Goal: Task Accomplishment & Management: Manage account settings

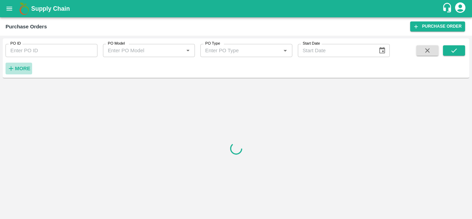
click at [13, 67] on icon "button" at bounding box center [11, 69] width 8 height 8
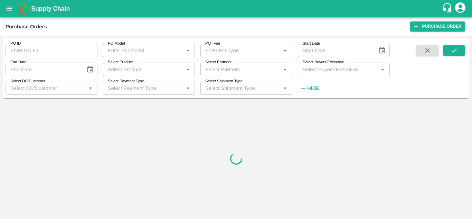
click at [327, 72] on input "Select Buyers/Executive" at bounding box center [338, 69] width 76 height 9
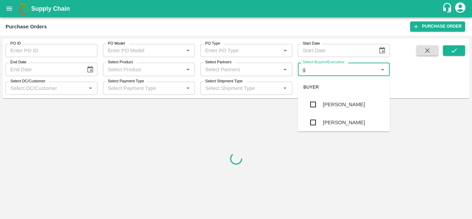
type input "gu"
click at [338, 120] on div "[PERSON_NAME]" at bounding box center [343, 122] width 42 height 8
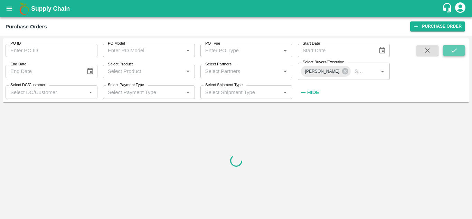
click at [457, 52] on icon "submit" at bounding box center [454, 51] width 8 height 8
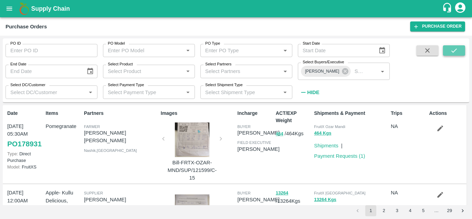
click at [459, 47] on button "submit" at bounding box center [454, 50] width 22 height 10
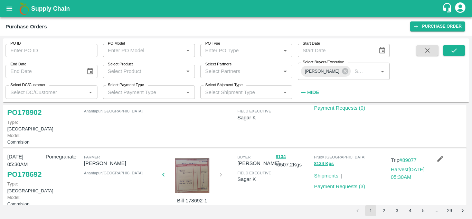
scroll to position [32, 0]
click at [179, 187] on div at bounding box center [192, 175] width 52 height 35
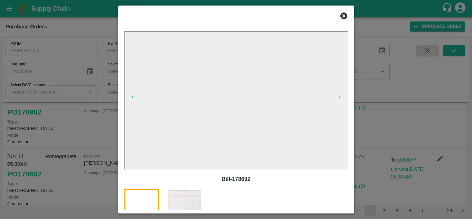
click at [181, 202] on img at bounding box center [184, 206] width 35 height 35
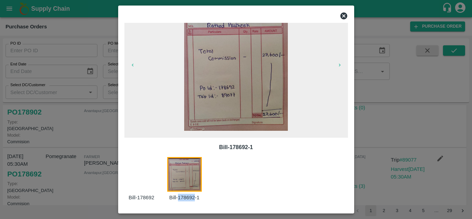
click at [181, 202] on div "Bill-178692-1 Bill-178692 Bill-178692-1" at bounding box center [236, 116] width 229 height 187
click at [345, 17] on icon at bounding box center [343, 15] width 7 height 7
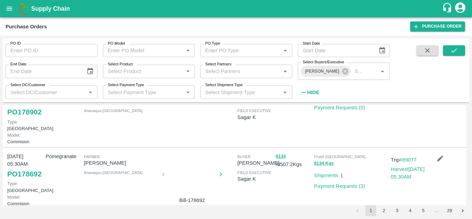
scroll to position [0, 0]
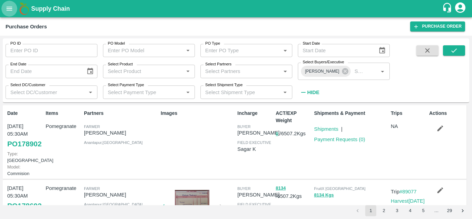
click at [13, 12] on icon "open drawer" at bounding box center [10, 9] width 8 height 8
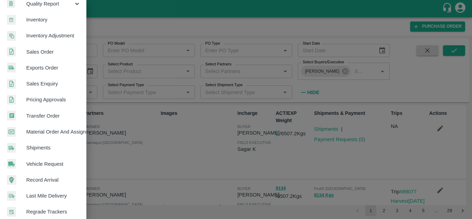
scroll to position [121, 0]
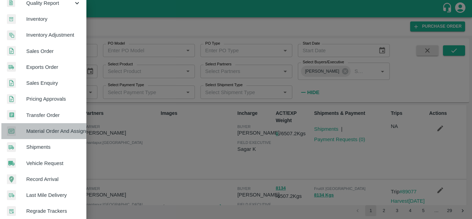
click at [66, 127] on span "Material Order And Assignment" at bounding box center [53, 131] width 55 height 8
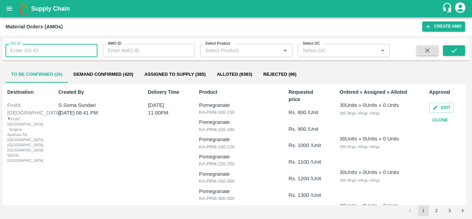
click at [52, 51] on input "SO ID" at bounding box center [52, 50] width 92 height 13
type input "606047"
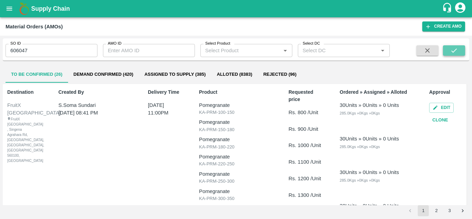
click at [449, 50] on button "submit" at bounding box center [454, 50] width 22 height 10
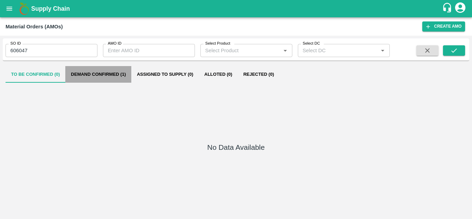
click at [113, 73] on button "Demand Confirmed (1)" at bounding box center [98, 74] width 66 height 17
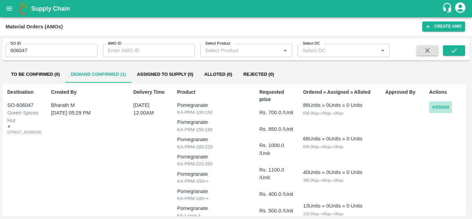
click at [439, 106] on button "Assign" at bounding box center [440, 107] width 23 height 12
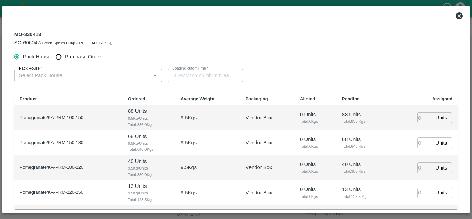
type input "02/10/2025 12:00 AM"
click at [56, 60] on input "Purchase Order" at bounding box center [58, 56] width 13 height 13
radio input "true"
click at [53, 68] on div "PO   * PO   *" at bounding box center [85, 74] width 142 height 16
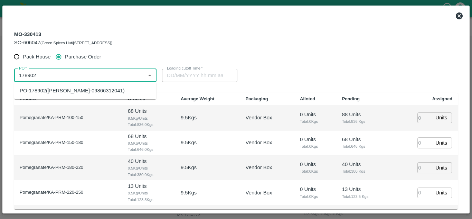
click at [85, 94] on div "PO-178902(Kallamadi Akkamma-09866312041)" at bounding box center [72, 91] width 105 height 8
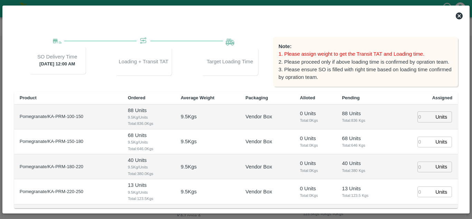
scroll to position [62, 0]
type input "PO-178902(Kallamadi Akkamma-09866312041)"
click at [419, 113] on input "number" at bounding box center [424, 115] width 15 height 11
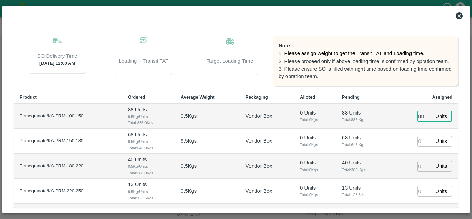
type input "88"
type input "-1"
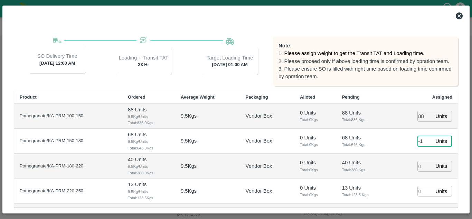
type input "01/10/2025 01:00 AM"
click at [424, 144] on input "-1" at bounding box center [424, 141] width 15 height 11
type input "068"
click at [420, 165] on input "number" at bounding box center [424, 166] width 15 height 11
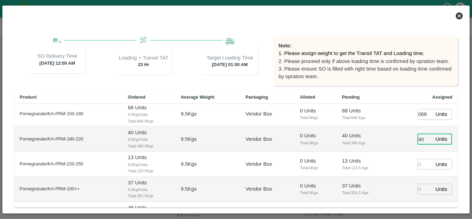
scroll to position [26, 0]
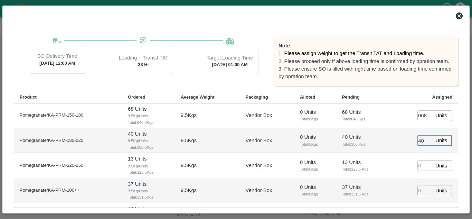
type input "40"
click at [419, 166] on input "number" at bounding box center [424, 165] width 15 height 11
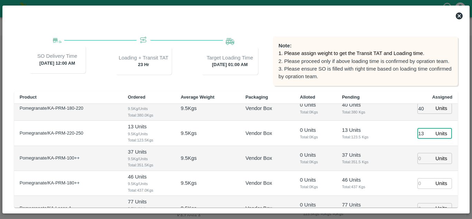
scroll to position [57, 0]
type input "13"
click at [425, 161] on input "number" at bounding box center [424, 158] width 15 height 11
type input "37"
type input "30/09/2025 11:00 PM"
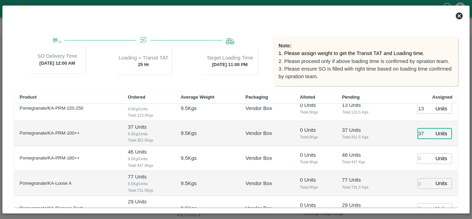
scroll to position [83, 0]
type input "37"
click at [418, 157] on input "number" at bounding box center [424, 158] width 15 height 11
type input "46"
type input "01/10/2025 12:00 AM"
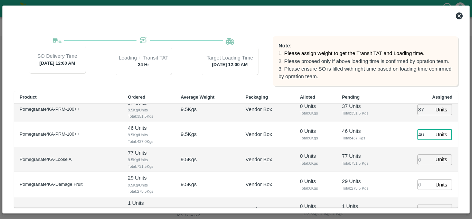
scroll to position [107, 0]
type input "46"
click at [419, 159] on input "number" at bounding box center [424, 159] width 15 height 11
type input "77"
click at [421, 185] on input "number" at bounding box center [424, 183] width 15 height 11
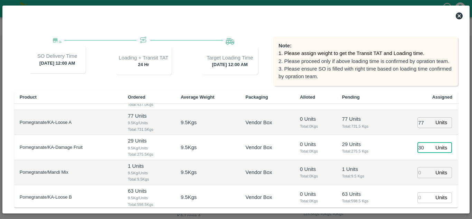
scroll to position [146, 0]
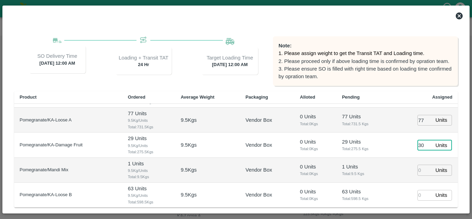
type input "30"
click at [420, 169] on input "number" at bounding box center [424, 169] width 15 height 11
click at [417, 195] on input "number" at bounding box center [424, 195] width 15 height 11
type input "63"
type input "30/09/2025 11:00 PM"
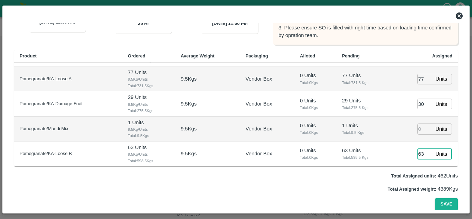
scroll to position [104, 0]
type input "63"
click at [448, 202] on button "Save" at bounding box center [446, 203] width 23 height 12
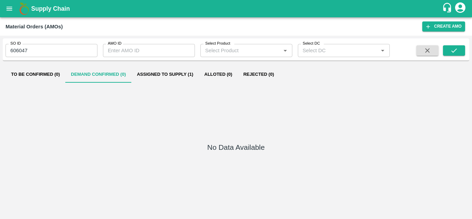
click at [17, 5] on img at bounding box center [24, 9] width 14 height 14
click at [12, 5] on icon "open drawer" at bounding box center [10, 9] width 8 height 8
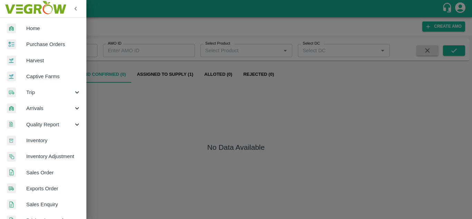
click at [44, 42] on span "Purchase Orders" at bounding box center [53, 44] width 55 height 8
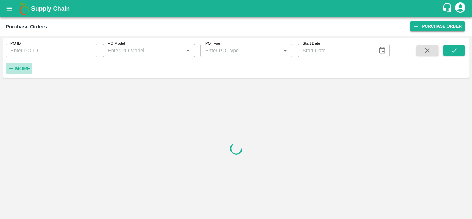
click at [21, 68] on strong "More" at bounding box center [23, 69] width 16 height 6
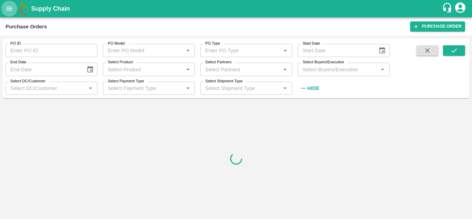
click at [7, 9] on icon "open drawer" at bounding box center [10, 9] width 8 height 8
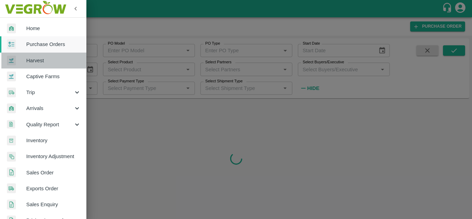
click at [52, 59] on span "Harvest" at bounding box center [53, 61] width 55 height 8
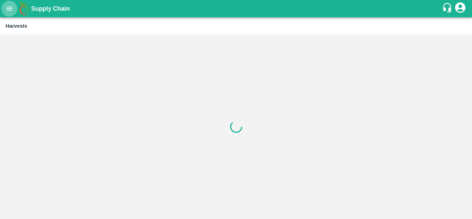
click at [9, 2] on button "open drawer" at bounding box center [9, 9] width 16 height 16
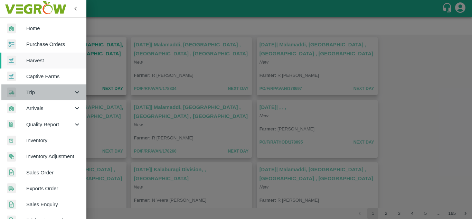
click at [39, 89] on span "Trip" at bounding box center [49, 92] width 47 height 8
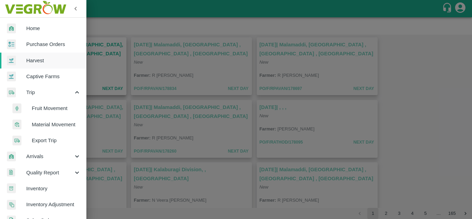
click at [51, 106] on span "Fruit Movement" at bounding box center [56, 108] width 49 height 8
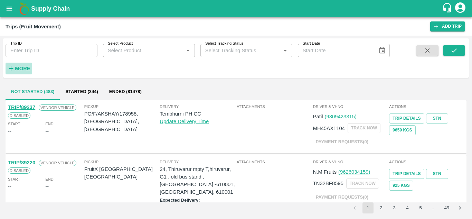
click at [30, 67] on button "More" at bounding box center [19, 68] width 27 height 12
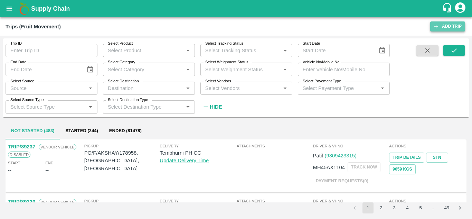
click at [448, 27] on link "Add Trip" at bounding box center [447, 26] width 35 height 10
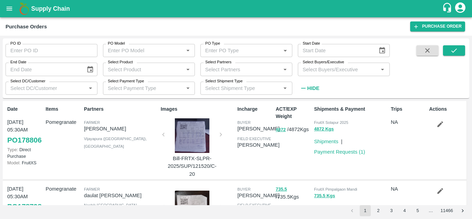
click at [337, 68] on input "Select Buyers/Executive" at bounding box center [338, 69] width 76 height 9
type input "gu"
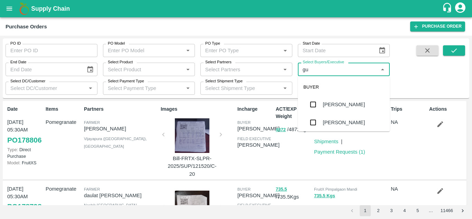
click at [358, 117] on div "[PERSON_NAME]" at bounding box center [344, 122] width 92 height 18
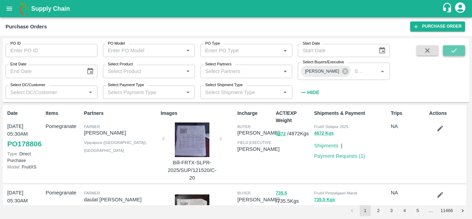
click at [458, 48] on button "submit" at bounding box center [454, 50] width 22 height 10
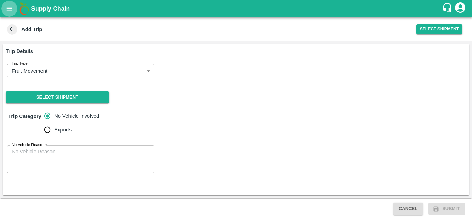
click at [11, 10] on icon "open drawer" at bounding box center [10, 9] width 8 height 8
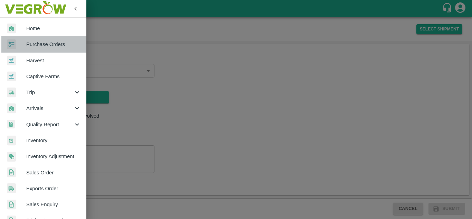
click at [44, 45] on span "Purchase Orders" at bounding box center [53, 44] width 55 height 8
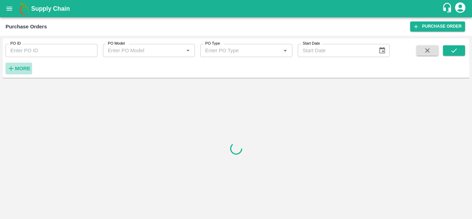
click at [22, 65] on h6 "More" at bounding box center [23, 68] width 16 height 9
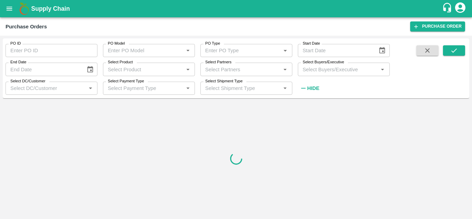
click at [305, 69] on input "Select Buyers/Executive" at bounding box center [338, 69] width 76 height 9
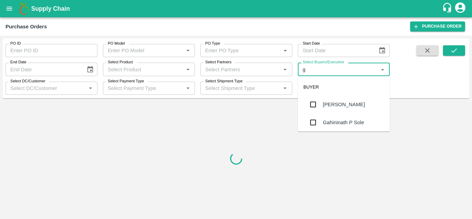
type input "gu"
click at [318, 126] on input "checkbox" at bounding box center [313, 122] width 14 height 14
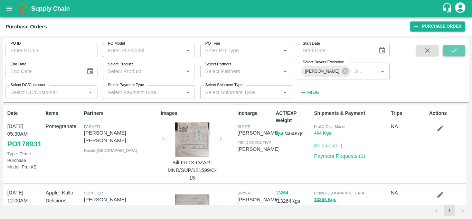
click at [459, 53] on button "submit" at bounding box center [454, 50] width 22 height 10
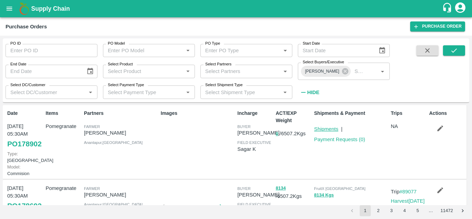
click at [332, 131] on link "Shipments" at bounding box center [326, 129] width 24 height 6
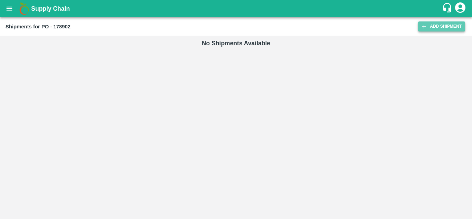
click at [448, 29] on link "Add Shipment" at bounding box center [441, 26] width 47 height 10
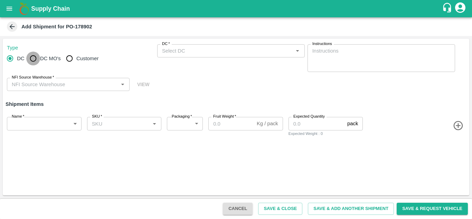
click at [35, 59] on input "DC MO's" at bounding box center [33, 58] width 14 height 14
radio input "true"
click at [67, 63] on input "Customer" at bounding box center [69, 58] width 14 height 14
radio input "true"
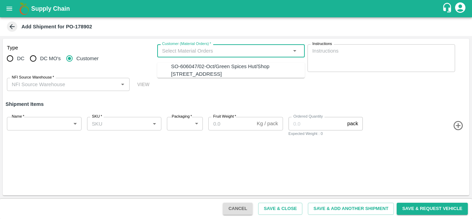
click at [170, 55] on input "Customer (Material Orders)   *" at bounding box center [225, 50] width 132 height 9
click at [180, 68] on div "SO-606047/02-Oct/Green Spices Hut/Shop no 74, MADURAI MATTUTHAVANI FRUIT MARKET…" at bounding box center [238, 70] width 134 height 16
type input "SO-606047/02-Oct/Green Spices Hut/Shop no 74, MADURAI MATTUTHAVANI FRUIT MARKET…"
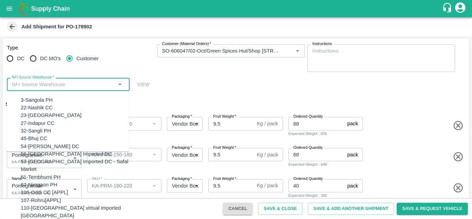
click at [66, 85] on input "NFI Source Warehouse   *" at bounding box center [62, 84] width 107 height 9
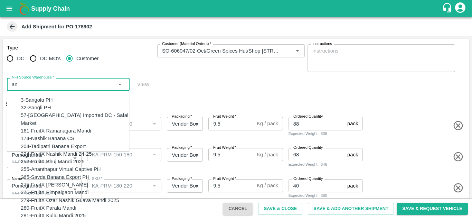
type input "a"
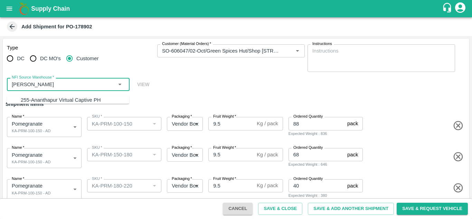
click at [48, 83] on input "NFI Source Warehouse   *" at bounding box center [62, 84] width 107 height 9
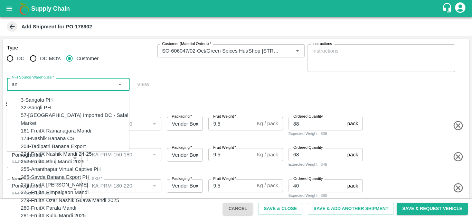
type input "a"
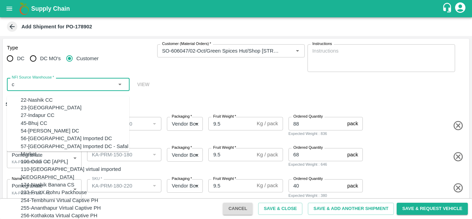
click at [48, 83] on input "NFI Source Warehouse   *" at bounding box center [62, 84] width 107 height 9
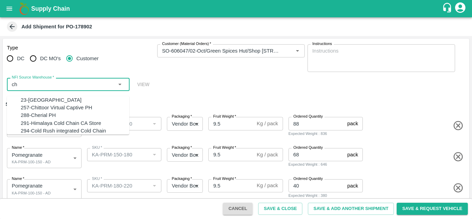
type input "c"
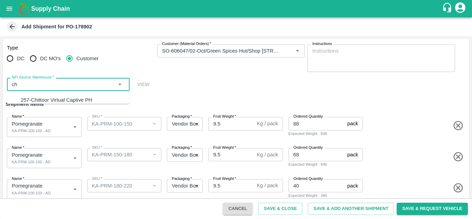
type input "c"
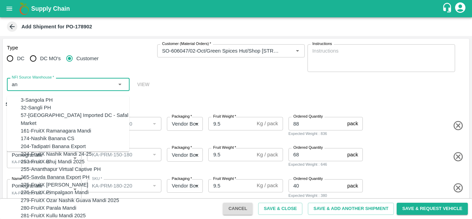
type input "a"
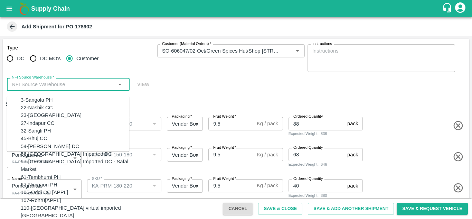
scroll to position [0, 0]
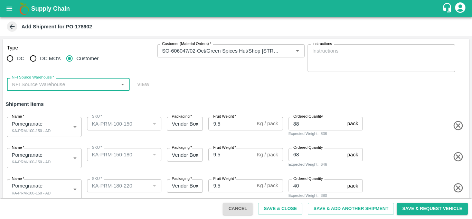
click at [54, 89] on input "NFI Source Warehouse   *" at bounding box center [62, 84] width 107 height 9
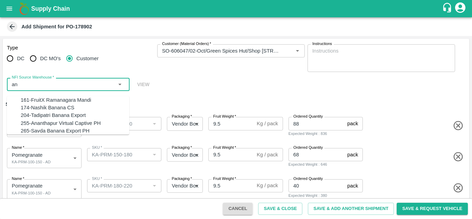
type input "a"
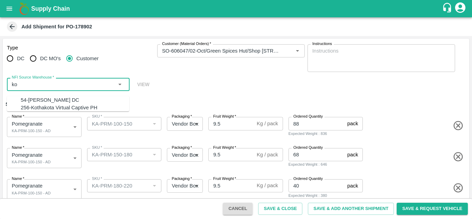
type input "k"
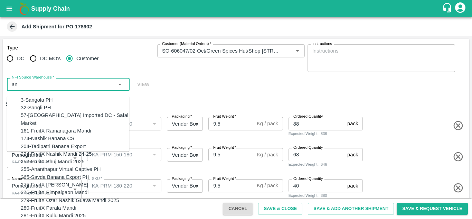
type input "a"
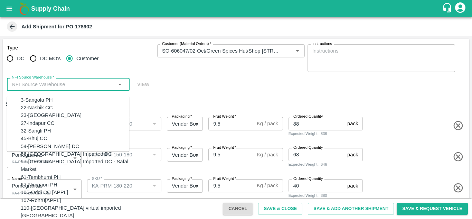
scroll to position [0, 0]
click at [223, 79] on div "Type DC DC MO's Customer Customer (Material Orders)   * Customer (Material Orde…" at bounding box center [236, 68] width 466 height 58
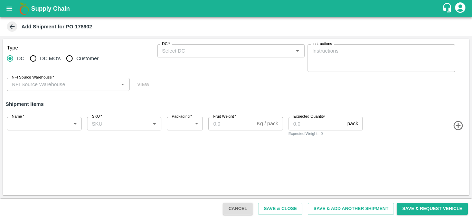
click at [72, 58] on input "Customer" at bounding box center [69, 58] width 14 height 14
radio input "true"
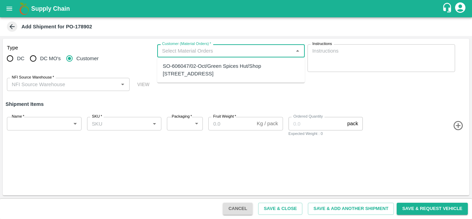
click at [180, 51] on input "Customer (Material Orders)   *" at bounding box center [225, 50] width 132 height 9
click at [184, 68] on div "SO-606047/02-Oct/Green Spices Hut/Shop no 74, MADURAI MATTUTHAVANI FRUIT MARKET…" at bounding box center [231, 70] width 136 height 16
type input "SO-606047/02-Oct/Green Spices Hut/Shop no 74, MADURAI MATTUTHAVANI FRUIT MARKET…"
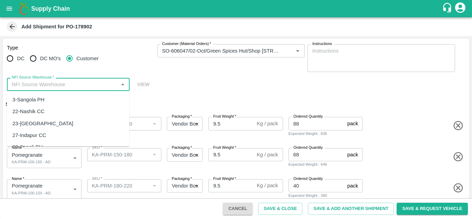
click at [80, 85] on input "NFI Source Warehouse   *" at bounding box center [62, 84] width 107 height 9
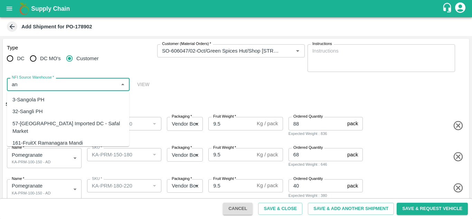
type input "a"
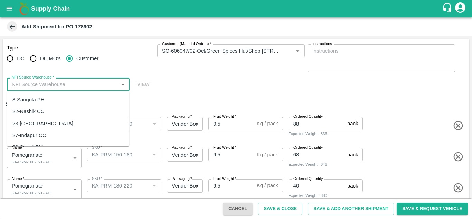
click at [47, 100] on div "3-Sangola PH" at bounding box center [68, 100] width 122 height 12
type input "3-Sangola PH"
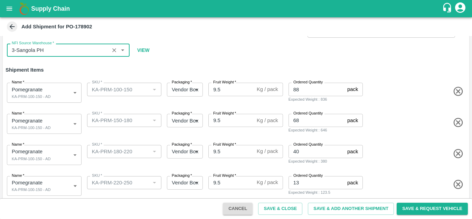
scroll to position [35, 0]
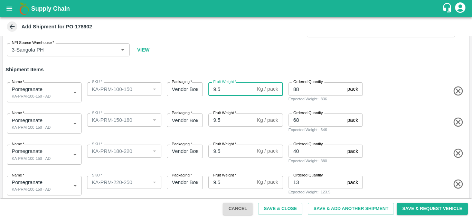
click at [225, 92] on input "9.5" at bounding box center [231, 88] width 46 height 13
type input "9.8"
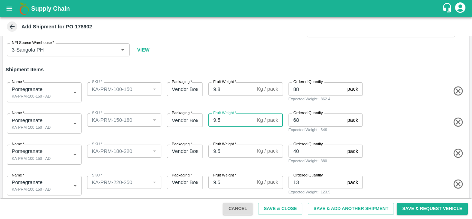
click at [226, 120] on input "9.5" at bounding box center [231, 119] width 46 height 13
type input "9.8"
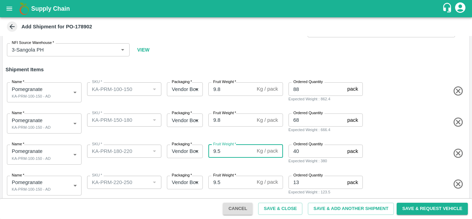
click at [224, 153] on input "9.5" at bounding box center [231, 150] width 46 height 13
type input "9.5"
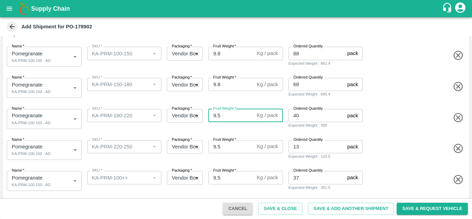
scroll to position [70, 0]
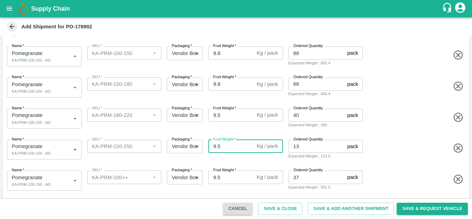
click at [224, 147] on input "9.5" at bounding box center [231, 145] width 46 height 13
type input "9.8"
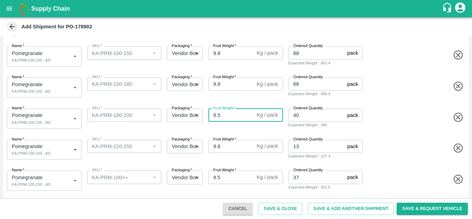
click at [230, 116] on input "9.5" at bounding box center [231, 114] width 46 height 13
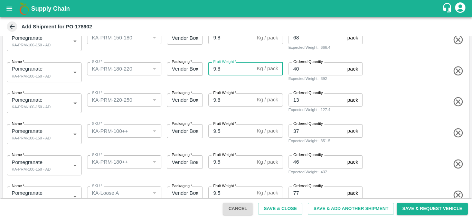
scroll to position [120, 0]
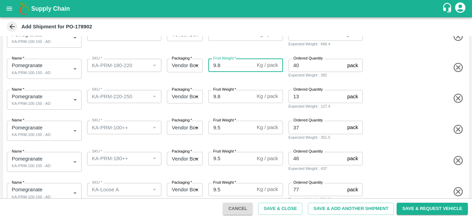
type input "9.8"
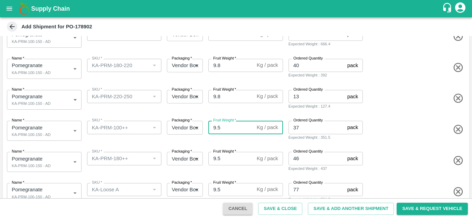
click at [229, 128] on input "9.5" at bounding box center [231, 126] width 46 height 13
type input "9.8"
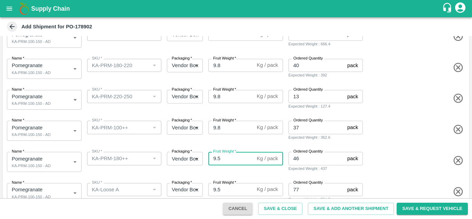
click at [221, 158] on input "9.5" at bounding box center [231, 158] width 46 height 13
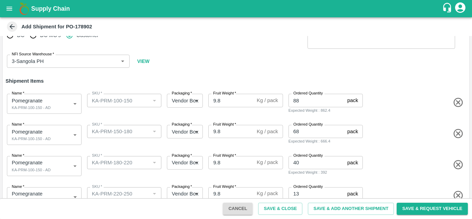
scroll to position [23, 0]
type input "9.8"
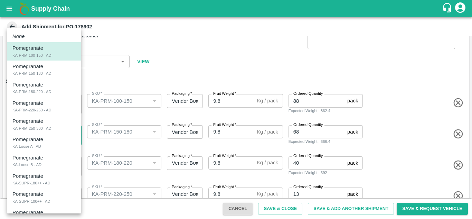
click at [69, 136] on body "Supply Chain Add Shipment for PO-178902 Type DC DC MO's Customer Customer (Mate…" at bounding box center [236, 109] width 472 height 219
click at [49, 71] on div "KA-PRM-150-180 - AD" at bounding box center [31, 73] width 39 height 6
type input "2085254"
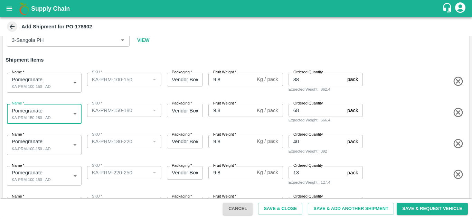
scroll to position [45, 0]
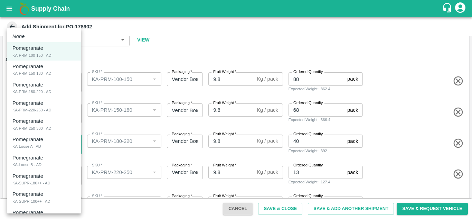
click at [54, 143] on body "Supply Chain Add Shipment for PO-178902 Type DC DC MO's Customer Customer (Mate…" at bounding box center [236, 109] width 472 height 219
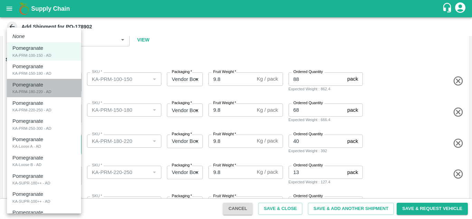
click at [52, 93] on div "Pomegranate KA-PRM-180-220 - AD" at bounding box center [43, 88] width 63 height 14
type input "2085255"
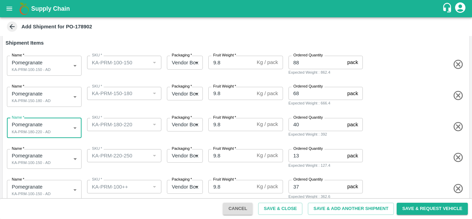
scroll to position [61, 0]
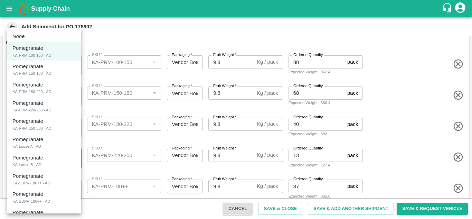
click at [57, 164] on body "Supply Chain Add Shipment for PO-178902 Type DC DC MO's Customer Customer (Mate…" at bounding box center [236, 109] width 472 height 219
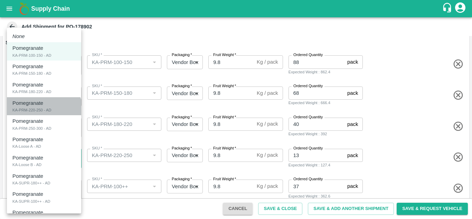
click at [40, 114] on li "Pomegranate KA-PRM-220-250 - AD" at bounding box center [44, 106] width 74 height 18
type input "2085256"
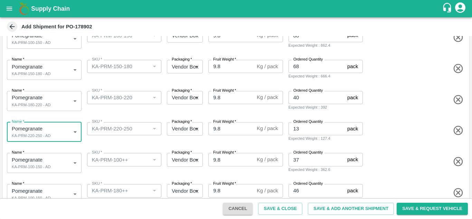
scroll to position [88, 0]
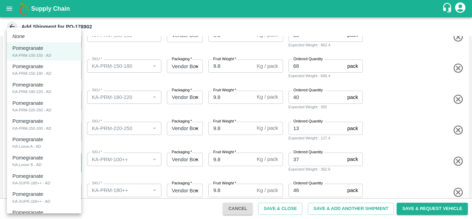
click at [69, 168] on body "Supply Chain Add Shipment for PO-178902 Type DC DC MO's Customer Customer (Mate…" at bounding box center [236, 109] width 472 height 219
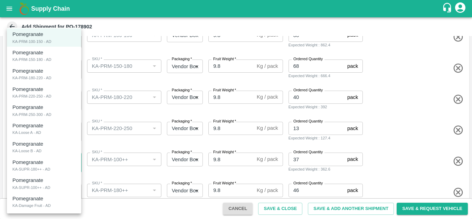
scroll to position [14, 0]
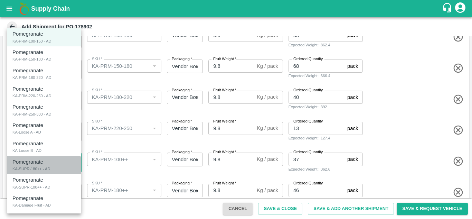
click at [38, 171] on div "KA-SUPR-180++ - AD" at bounding box center [31, 168] width 38 height 6
type input "2085260"
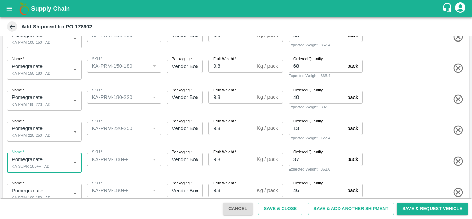
click at [125, 186] on div "Type DC DC MO's Customer Customer (Material Orders)   * Customer (Material Orde…" at bounding box center [236, 125] width 466 height 351
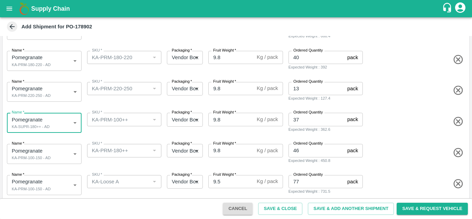
scroll to position [129, 0]
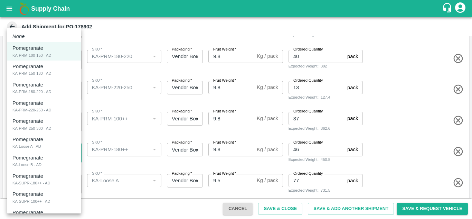
click at [41, 151] on body "Supply Chain Add Shipment for PO-178902 Type DC DC MO's Customer Customer (Mate…" at bounding box center [236, 109] width 472 height 219
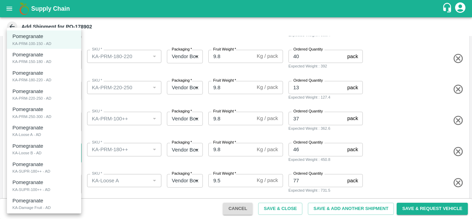
scroll to position [12, 0]
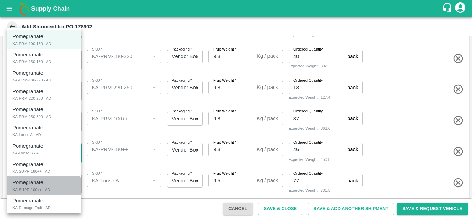
click at [36, 187] on div "KA-SUPR-100++ - AD" at bounding box center [31, 189] width 38 height 6
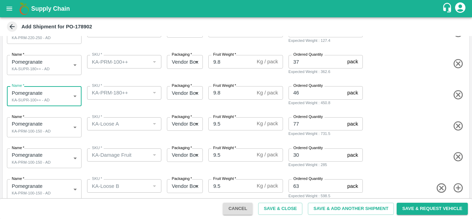
scroll to position [185, 0]
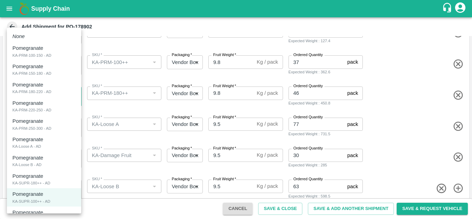
click at [58, 92] on body "Supply Chain Add Shipment for PO-178902 Type DC DC MO's Customer Customer (Mate…" at bounding box center [236, 109] width 472 height 219
click at [36, 184] on div "KA-SUPR-180++ - AD" at bounding box center [31, 183] width 38 height 6
type input "2085260"
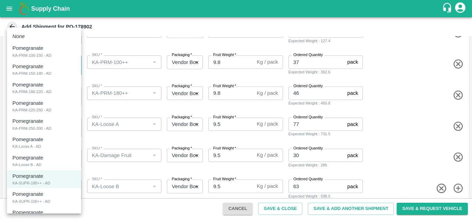
click at [58, 71] on body "Supply Chain Add Shipment for PO-178902 Type DC DC MO's Customer Customer (Mate…" at bounding box center [236, 109] width 472 height 219
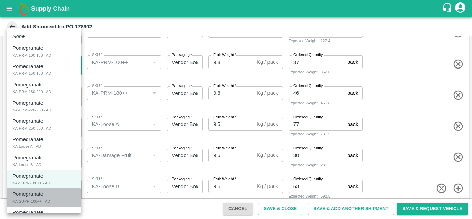
click at [41, 199] on div "KA-SUPR-100++ - AD" at bounding box center [31, 201] width 38 height 6
type input "2085261"
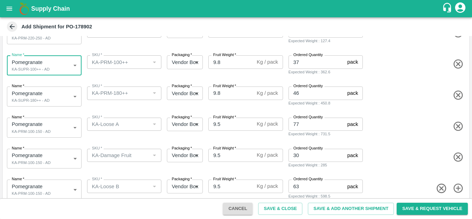
scroll to position [195, 0]
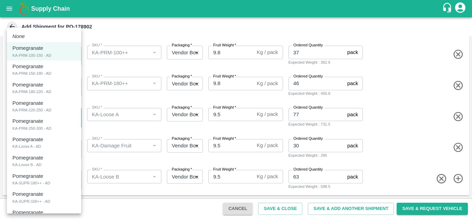
click at [53, 120] on body "Supply Chain Add Shipment for PO-178902 Type DC DC MO's Customer Customer (Mate…" at bounding box center [236, 109] width 472 height 219
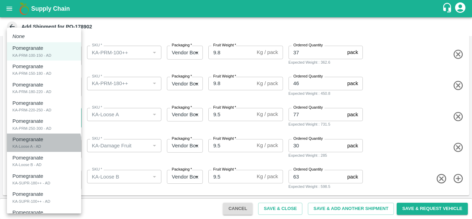
click at [35, 145] on div "KA-Loose A - AD" at bounding box center [26, 146] width 29 height 6
type input "2085258"
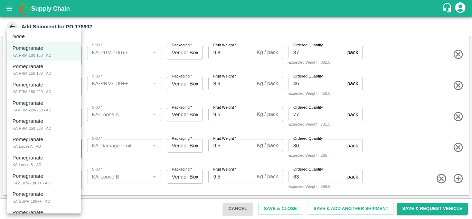
click at [35, 145] on body "Supply Chain Add Shipment for PO-178902 Type DC DC MO's Customer Customer (Mate…" at bounding box center [236, 109] width 472 height 219
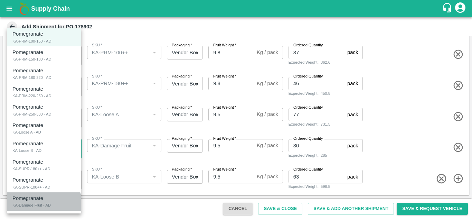
click at [35, 207] on div "KA-Damage Fruit - AD" at bounding box center [31, 205] width 38 height 6
type input "2085262"
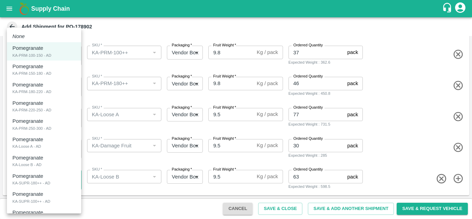
click at [61, 181] on body "Supply Chain Add Shipment for PO-178902 Type DC DC MO's Customer Customer (Mate…" at bounding box center [236, 109] width 472 height 219
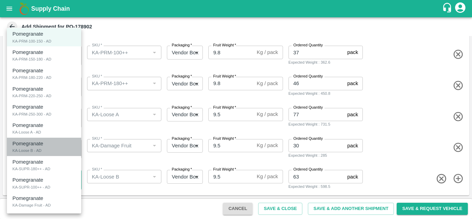
click at [48, 148] on div "Pomegranate KA-Loose B - AD" at bounding box center [43, 146] width 63 height 14
type input "2085259"
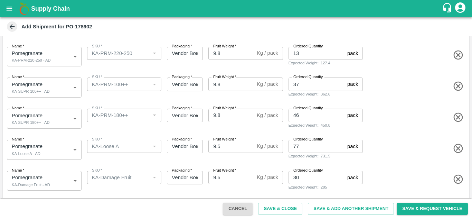
scroll to position [195, 0]
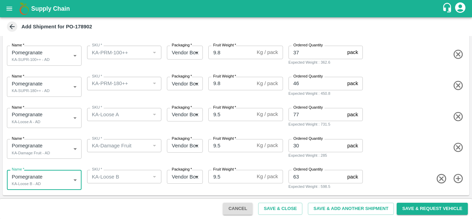
click at [229, 118] on input "9.5" at bounding box center [231, 114] width 46 height 13
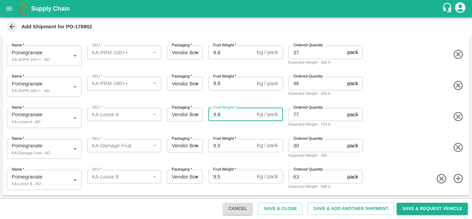
type input "9.8"
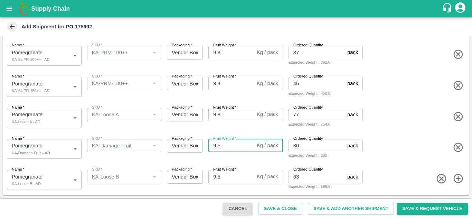
click at [230, 143] on input "9.5" at bounding box center [231, 145] width 46 height 13
type input "9.8"
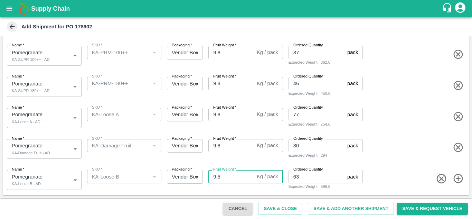
click at [231, 181] on input "9.5" at bounding box center [231, 176] width 46 height 13
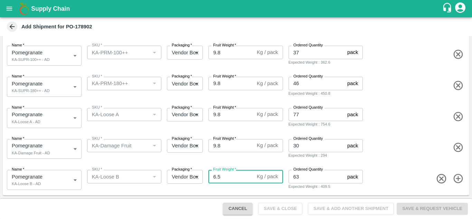
click at [224, 178] on input "6.5" at bounding box center [231, 176] width 46 height 13
type input "6"
type input "9"
type input ".8"
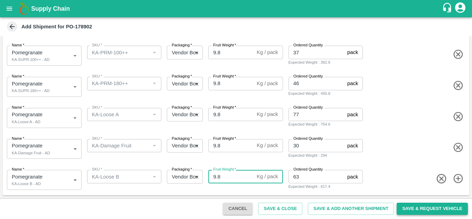
type input "9.8"
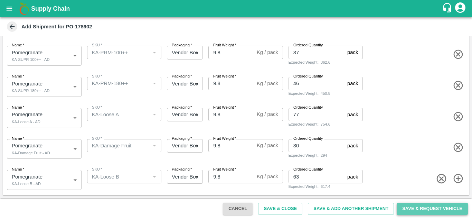
click at [416, 211] on button "Save & Request Vehicle" at bounding box center [431, 208] width 71 height 12
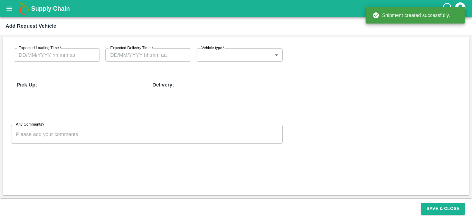
type input "30/09/2025 11:00 PM"
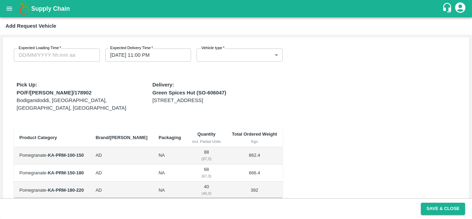
type input "DD/MM/YYYY hh:mm aa"
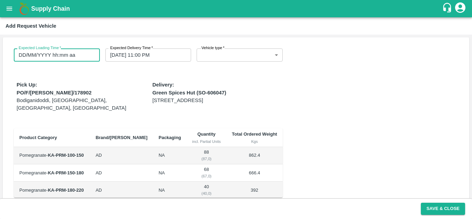
click at [69, 57] on input "DD/MM/YYYY hh:mm aa" at bounding box center [54, 54] width 81 height 13
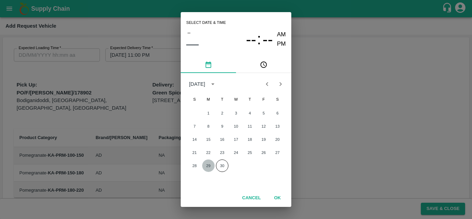
click at [207, 167] on button "29" at bounding box center [208, 165] width 12 height 12
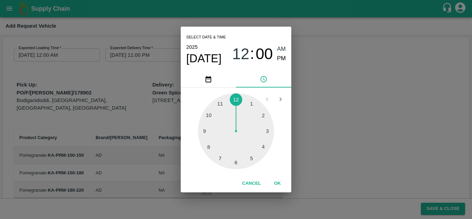
click at [218, 107] on div at bounding box center [236, 131] width 76 height 76
click at [280, 59] on span "PM" at bounding box center [281, 58] width 9 height 9
type input "29/09/2025 11:00 PM"
click at [276, 197] on div "Select date & time 2025 Sep 29 11 : 00 AM PM 05 10 15 20 25 30 35 40 45 50 55 0…" at bounding box center [236, 109] width 472 height 219
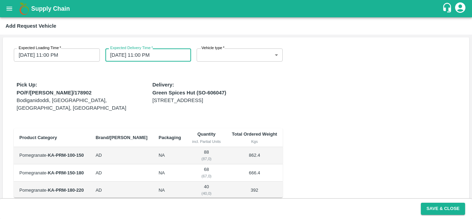
click at [138, 55] on input "30/09/2025 11:00 PM" at bounding box center [145, 54] width 81 height 13
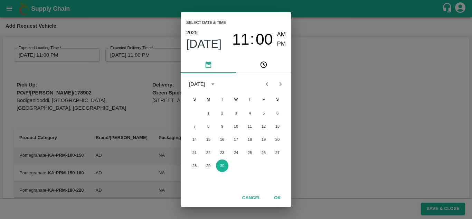
click at [134, 46] on div "Select date & time 2025 Sep 30 11 : 00 AM PM September 2025 S M T W T F S 1 2 3…" at bounding box center [236, 109] width 472 height 219
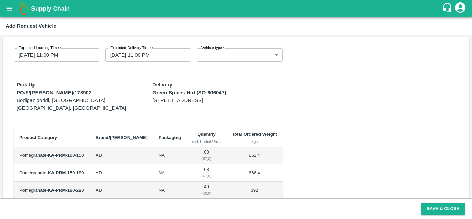
click at [121, 67] on div "Expected Loading Time   * 29/09/2025 11:00 PM Expected Loading Time Expected De…" at bounding box center [143, 147] width 280 height 220
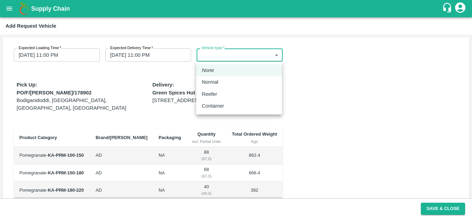
click at [238, 61] on body "Supply Chain Add Request Vehicle Expected Loading Time   * 29/09/2025 11:00 PM …" at bounding box center [236, 109] width 472 height 219
click at [221, 84] on div "Normal" at bounding box center [212, 82] width 20 height 8
type input "1"
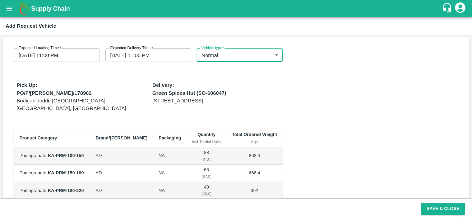
scroll to position [63, 0]
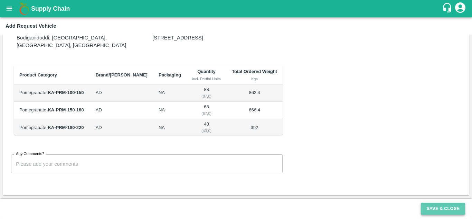
click at [451, 207] on button "Save & Close" at bounding box center [443, 208] width 44 height 12
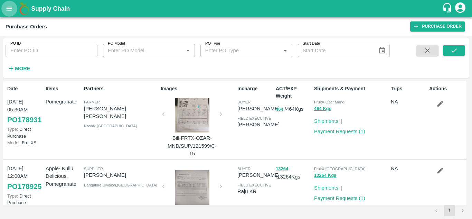
click at [8, 7] on icon "open drawer" at bounding box center [10, 9] width 8 height 8
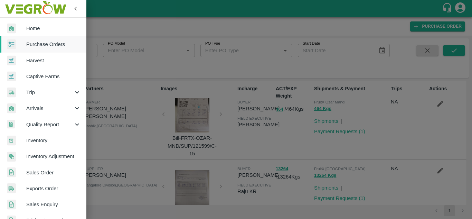
click at [26, 44] on div at bounding box center [16, 44] width 19 height 10
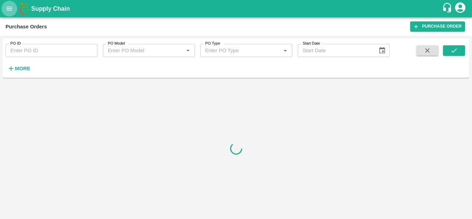
click at [12, 7] on icon "open drawer" at bounding box center [10, 9] width 8 height 8
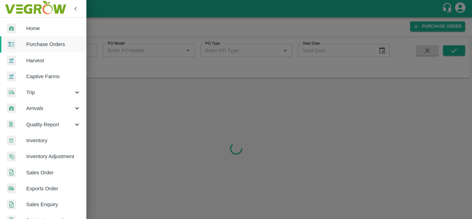
click at [118, 119] on div at bounding box center [236, 109] width 472 height 219
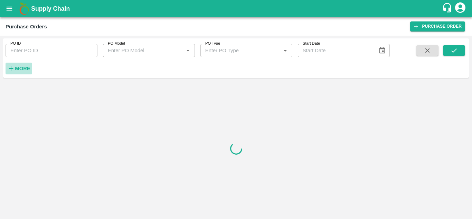
click at [15, 73] on button "More" at bounding box center [19, 68] width 27 height 12
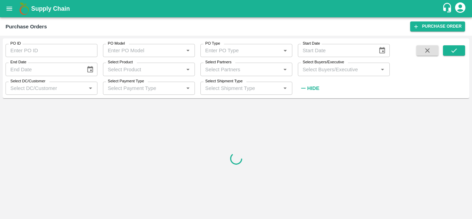
click at [312, 73] on input "Select Buyers/Executive" at bounding box center [338, 69] width 76 height 9
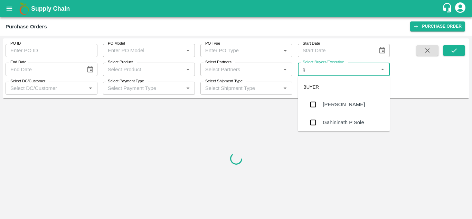
type input "gu"
click at [358, 120] on div "[PERSON_NAME]" at bounding box center [343, 122] width 42 height 8
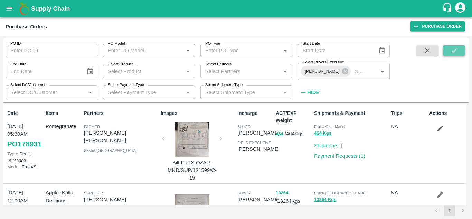
click at [452, 48] on icon "submit" at bounding box center [454, 51] width 8 height 8
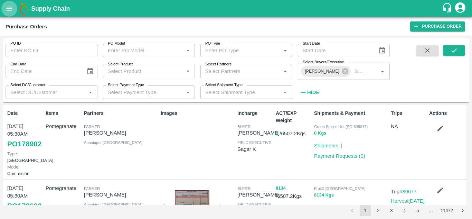
click at [9, 16] on button "open drawer" at bounding box center [9, 9] width 16 height 16
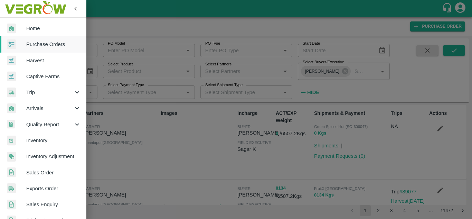
click at [162, 171] on div at bounding box center [236, 109] width 472 height 219
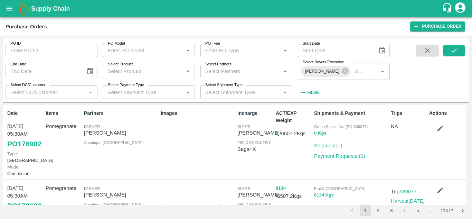
click at [328, 146] on link "Shipments" at bounding box center [326, 146] width 24 height 6
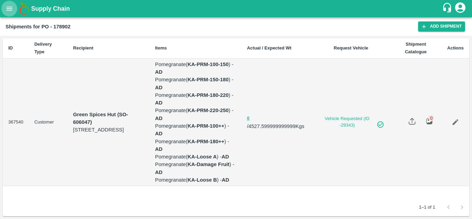
click at [7, 5] on icon "open drawer" at bounding box center [10, 9] width 8 height 8
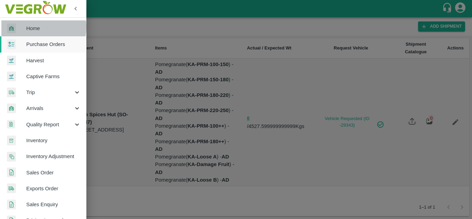
click at [33, 27] on span "Home" at bounding box center [53, 29] width 55 height 8
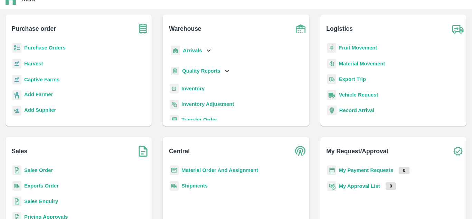
scroll to position [29, 0]
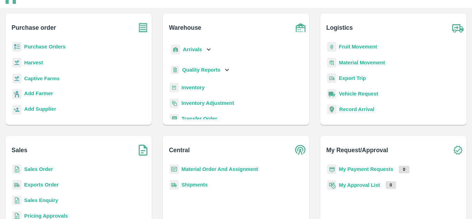
click at [357, 171] on b "My Payment Requests" at bounding box center [366, 169] width 55 height 6
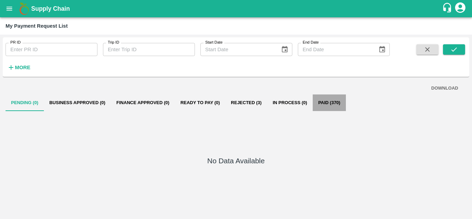
click at [321, 109] on button "Paid (370)" at bounding box center [328, 102] width 33 height 17
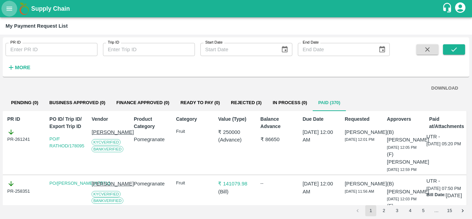
click at [10, 9] on icon "open drawer" at bounding box center [10, 9] width 6 height 4
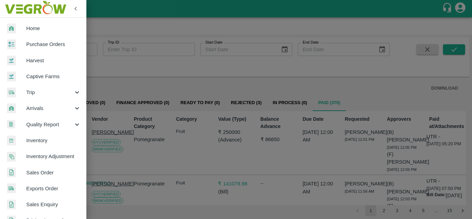
click at [31, 47] on span "Purchase Orders" at bounding box center [53, 44] width 55 height 8
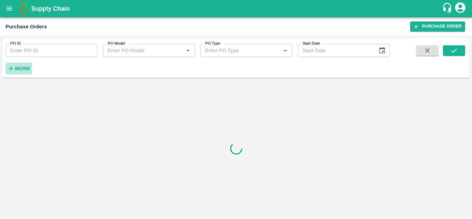
click at [17, 73] on button "More" at bounding box center [19, 68] width 27 height 12
